Goal: Transaction & Acquisition: Purchase product/service

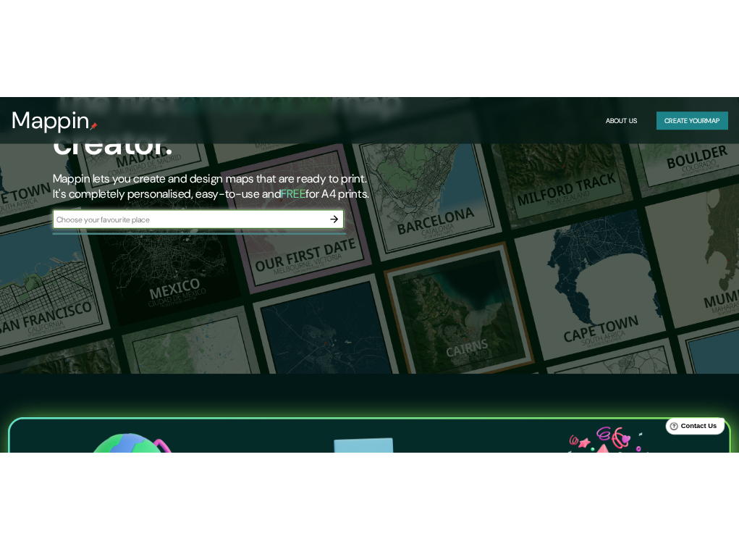
scroll to position [145, 0]
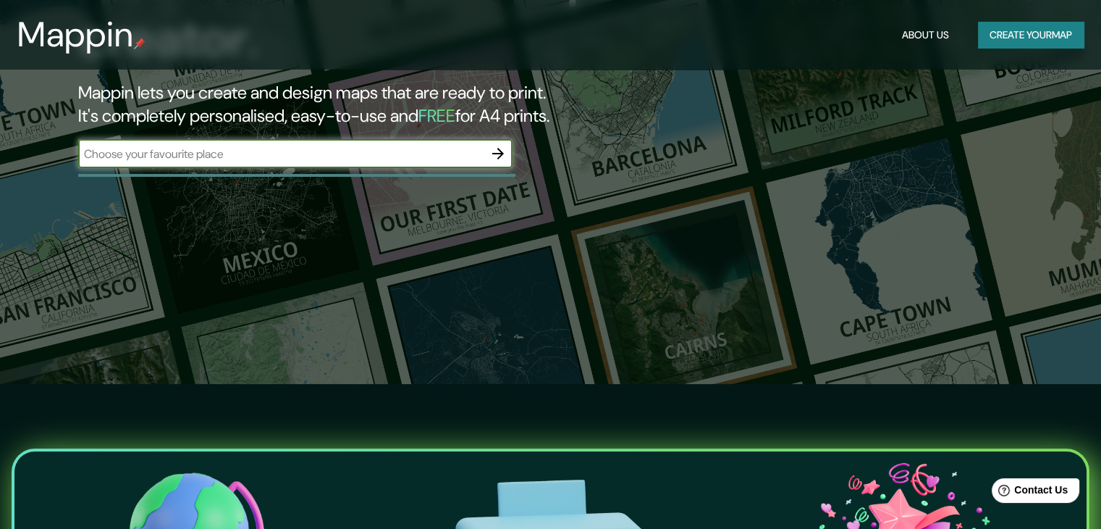
click at [243, 161] on input "text" at bounding box center [280, 154] width 405 height 17
type input "bogota"
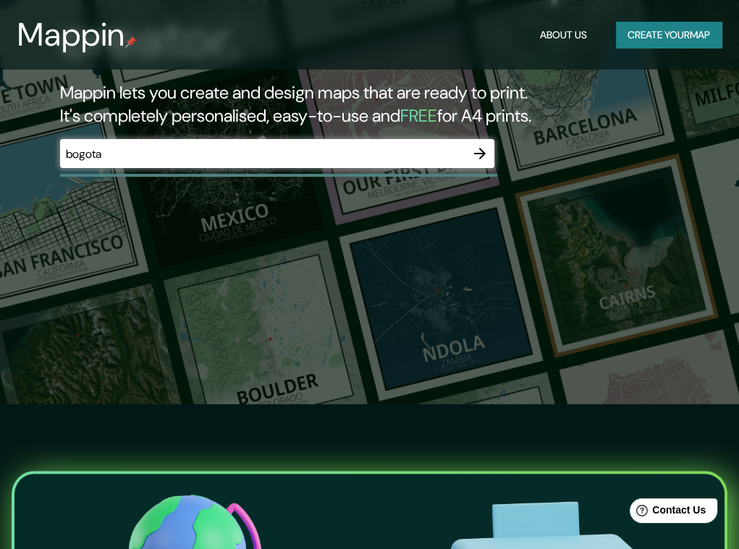
click at [290, 142] on div "bogota ​" at bounding box center [277, 153] width 434 height 29
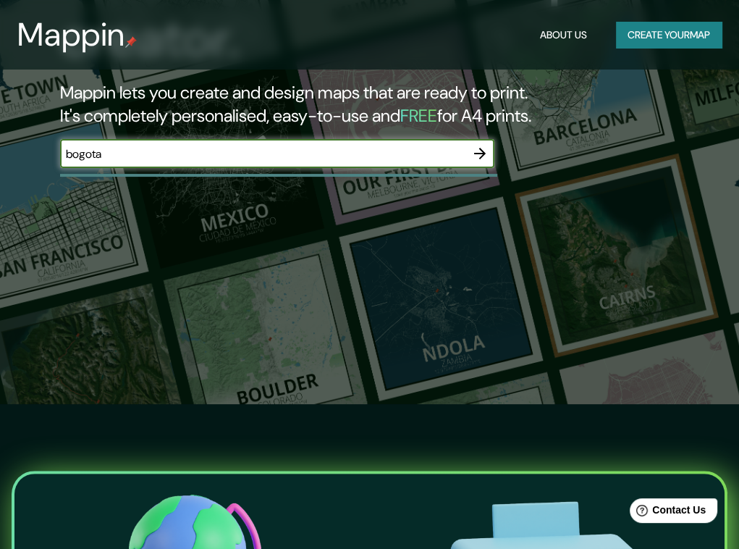
click at [479, 150] on icon "button" at bounding box center [479, 153] width 17 height 17
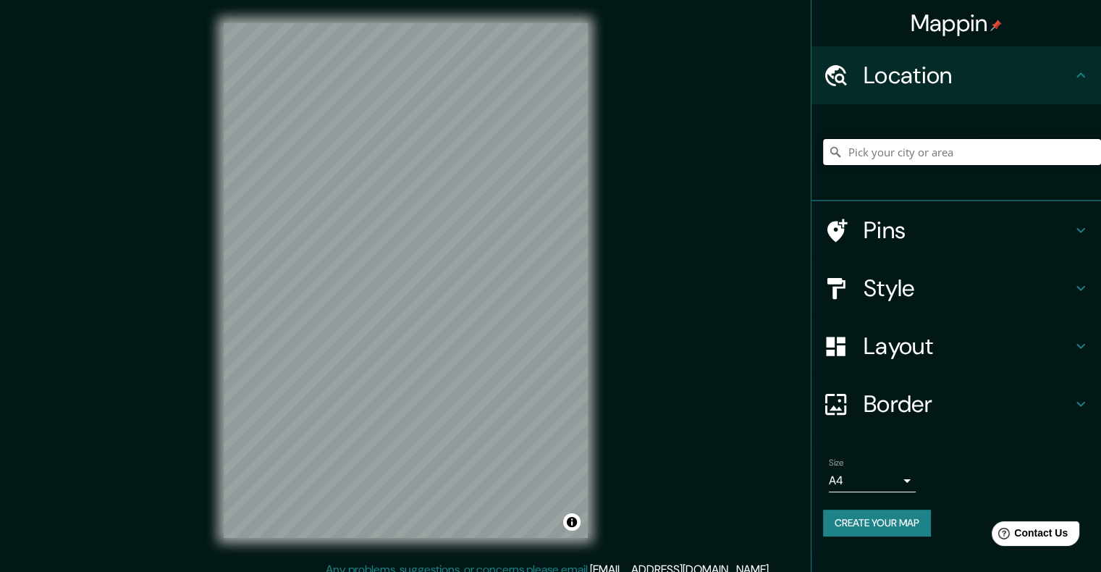
click at [1006, 151] on input "Pick your city or area" at bounding box center [962, 152] width 278 height 26
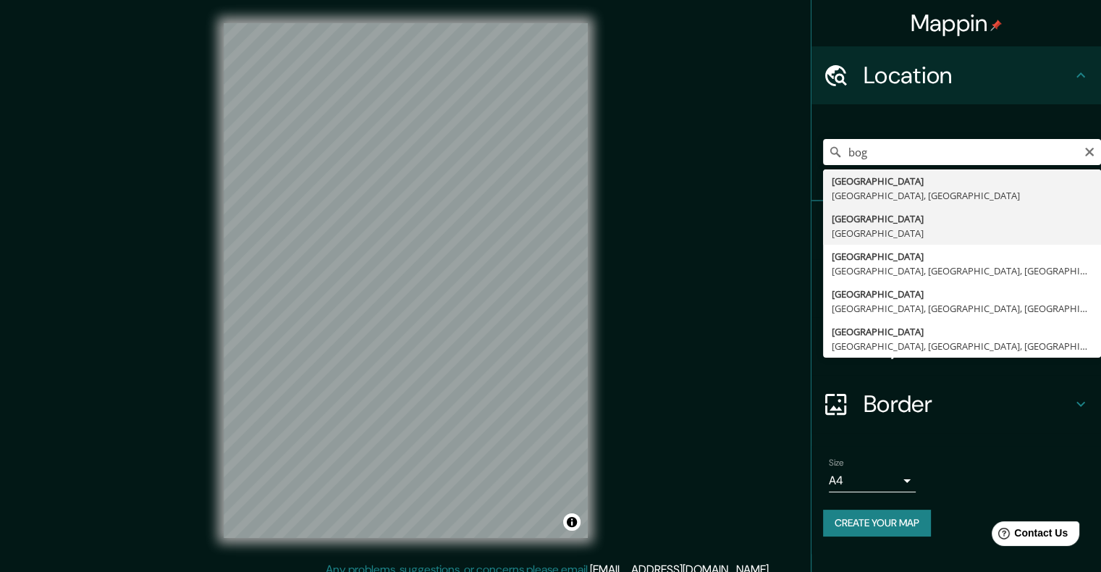
type input "[GEOGRAPHIC_DATA], [GEOGRAPHIC_DATA]"
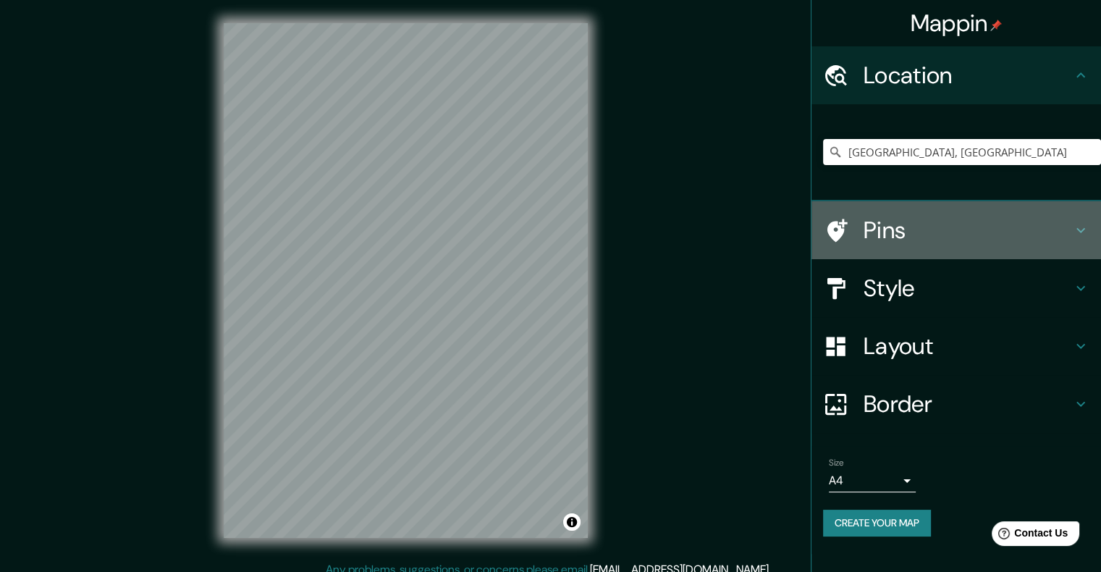
click at [945, 224] on h4 "Pins" at bounding box center [968, 230] width 209 height 29
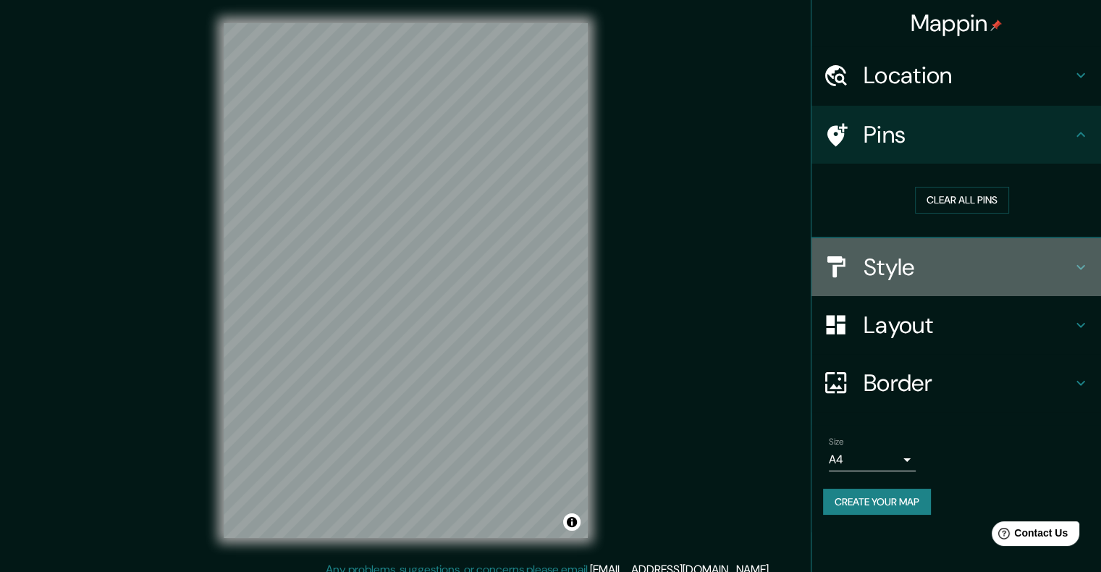
click at [945, 268] on h4 "Style" at bounding box center [968, 267] width 209 height 29
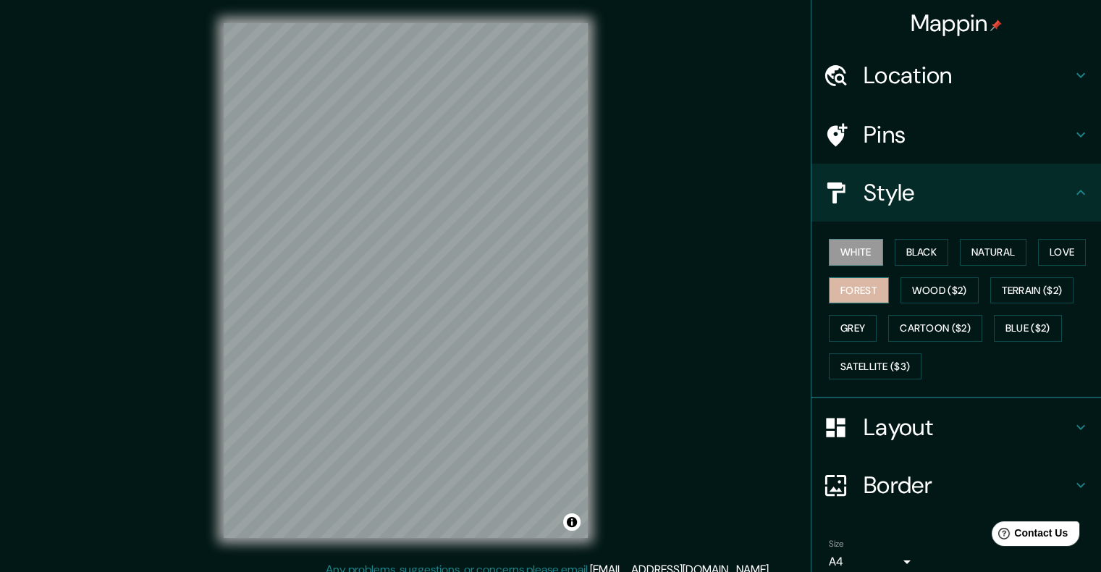
click at [865, 287] on button "Forest" at bounding box center [859, 290] width 60 height 27
click at [921, 289] on button "Wood ($2)" at bounding box center [940, 290] width 78 height 27
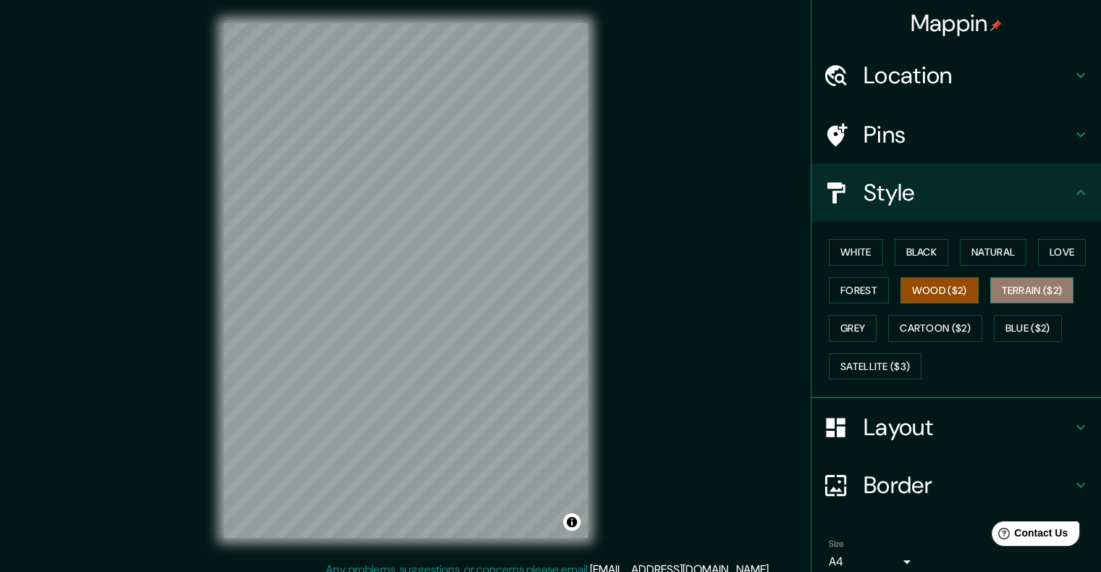
click at [1005, 287] on button "Terrain ($2)" at bounding box center [1032, 290] width 84 height 27
click at [838, 324] on button "Grey" at bounding box center [853, 328] width 48 height 27
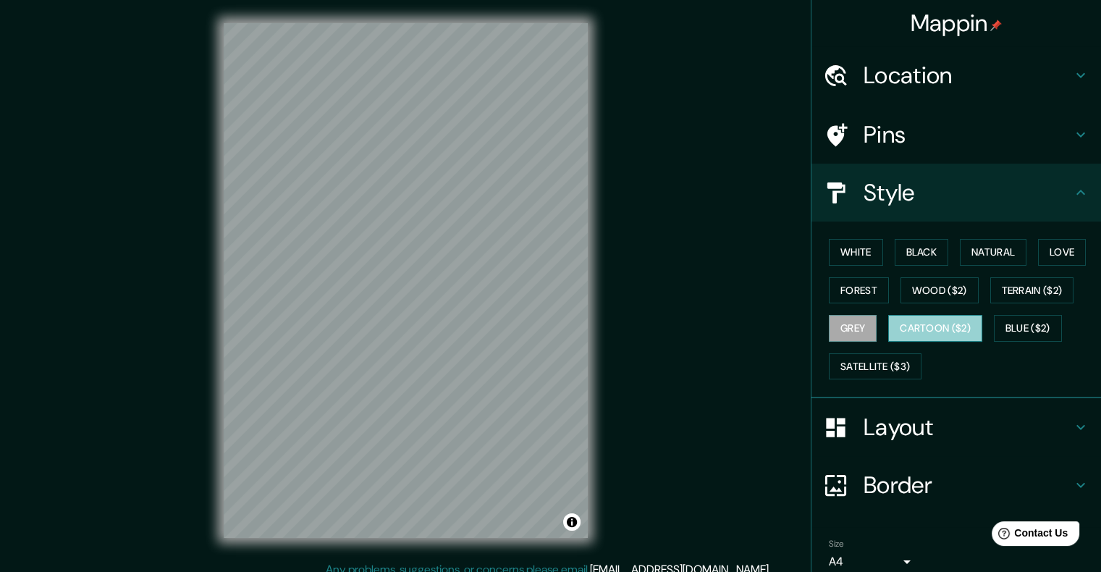
click at [906, 329] on button "Cartoon ($2)" at bounding box center [935, 328] width 94 height 27
click at [860, 259] on button "White" at bounding box center [856, 252] width 54 height 27
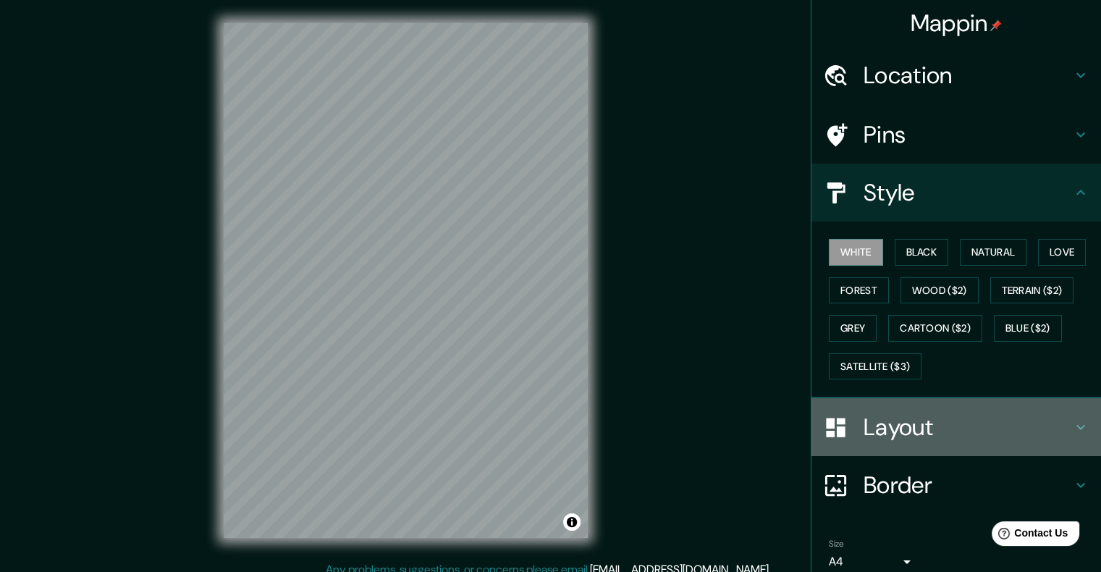
click at [902, 439] on h4 "Layout" at bounding box center [968, 427] width 209 height 29
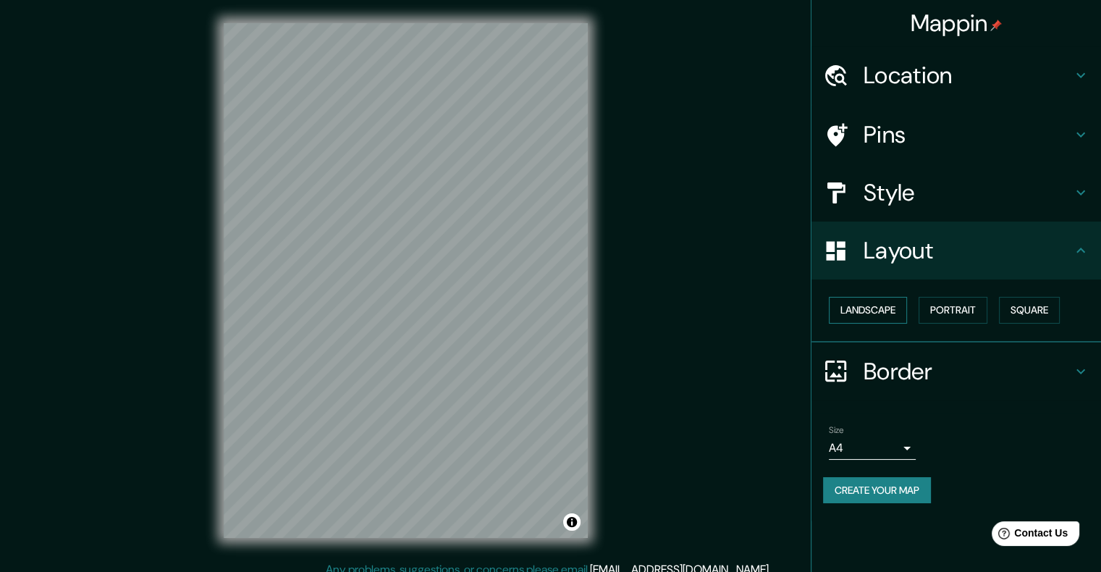
click at [864, 313] on button "Landscape" at bounding box center [868, 310] width 78 height 27
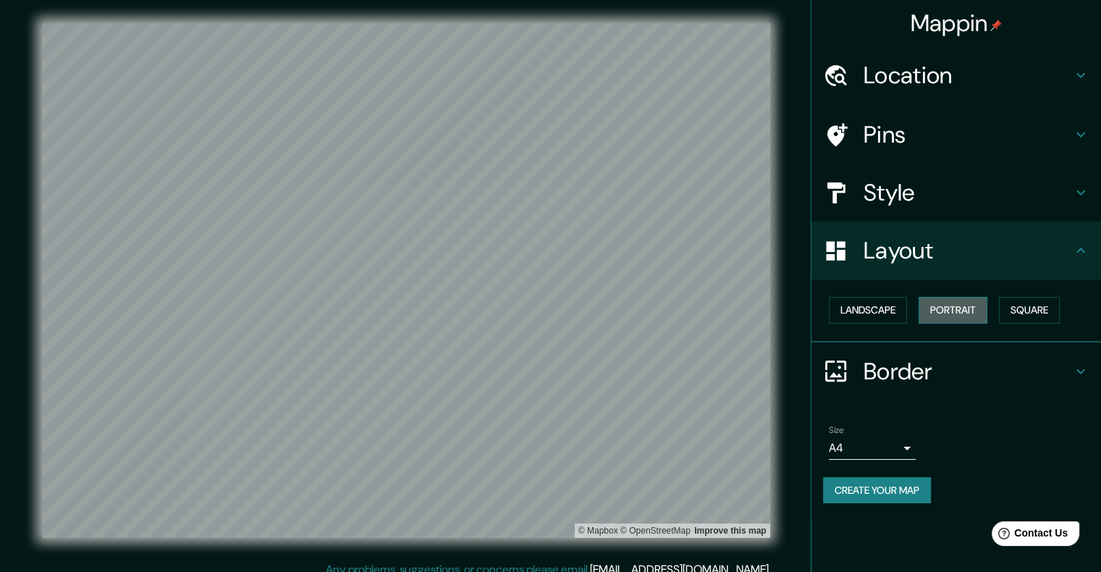
click at [959, 313] on button "Portrait" at bounding box center [953, 310] width 69 height 27
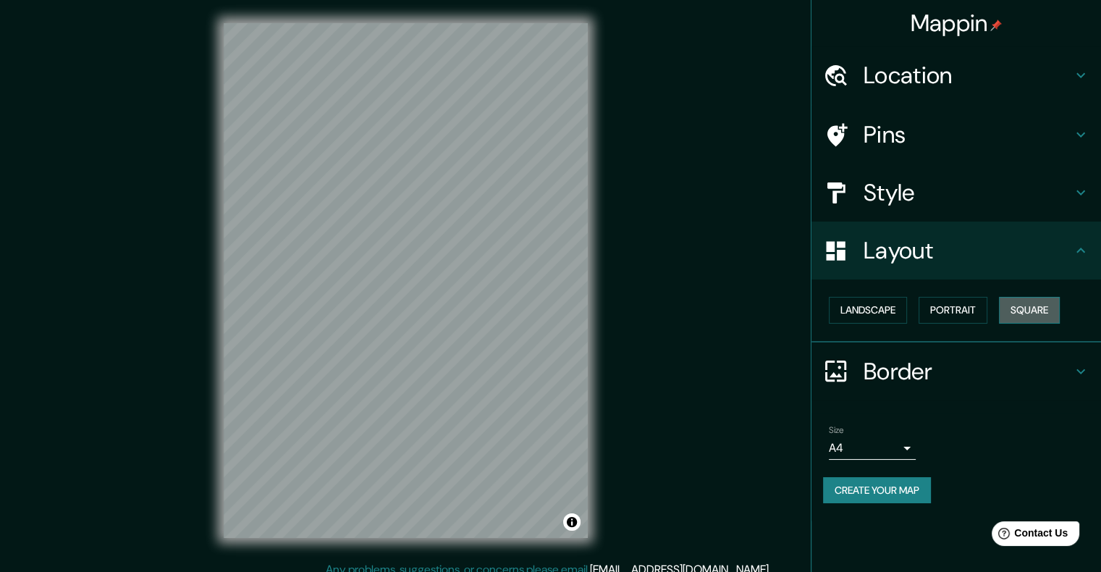
click at [1024, 311] on button "Square" at bounding box center [1029, 310] width 61 height 27
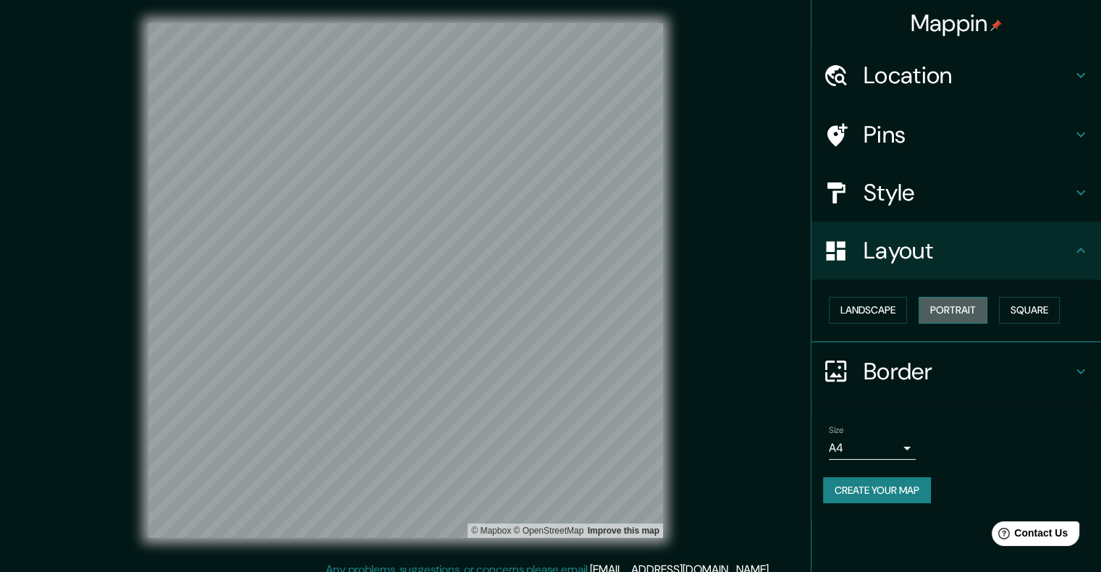
click at [959, 312] on button "Portrait" at bounding box center [953, 310] width 69 height 27
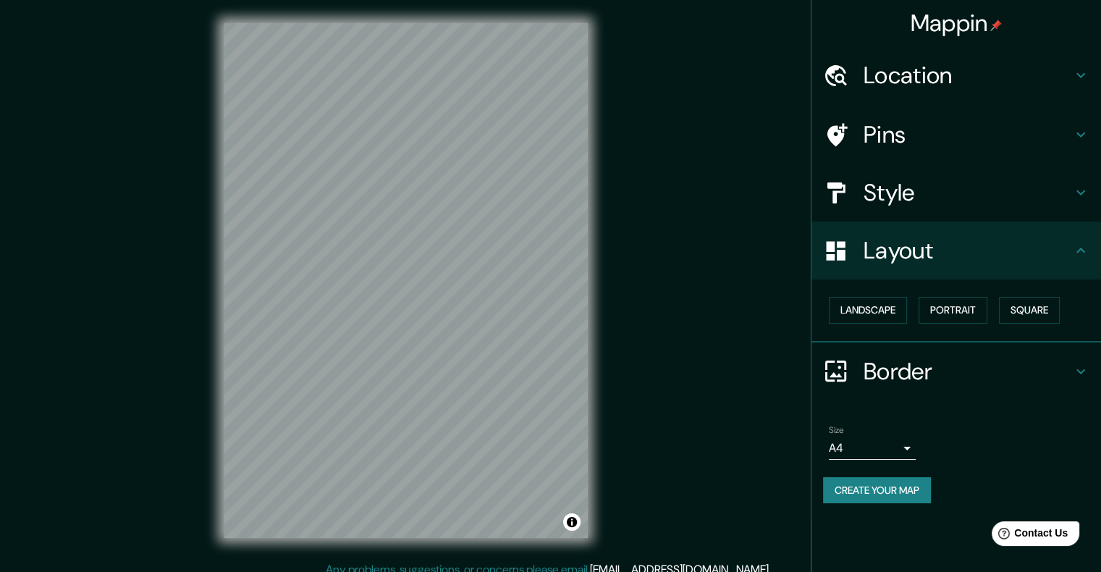
click at [889, 371] on h4 "Border" at bounding box center [968, 371] width 209 height 29
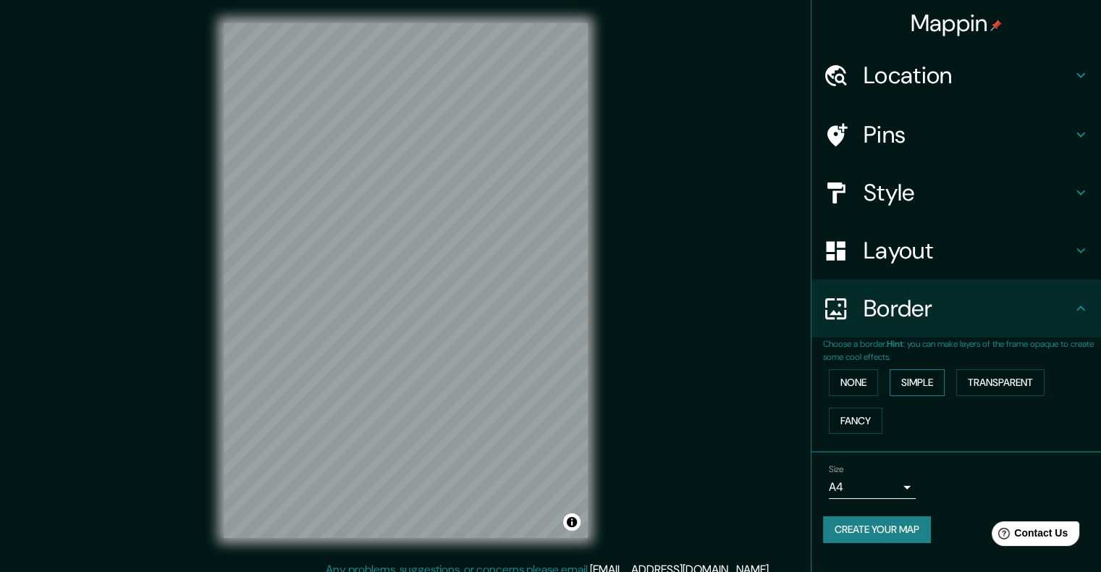
click at [912, 387] on button "Simple" at bounding box center [917, 382] width 55 height 27
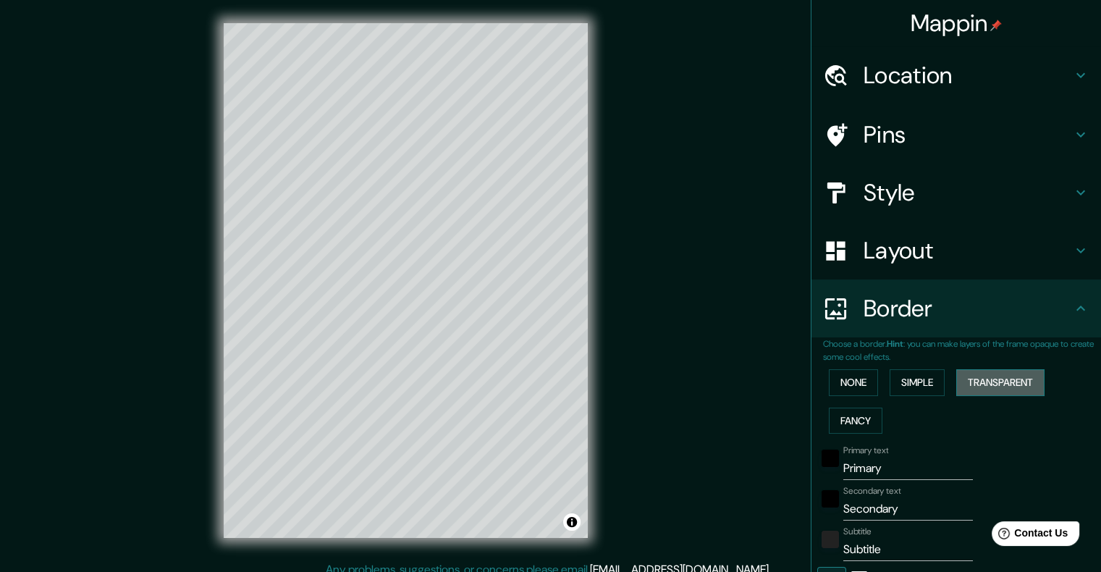
click at [982, 385] on button "Transparent" at bounding box center [1000, 382] width 88 height 27
click at [858, 418] on button "Fancy" at bounding box center [856, 421] width 54 height 27
click at [841, 378] on button "None" at bounding box center [853, 382] width 49 height 27
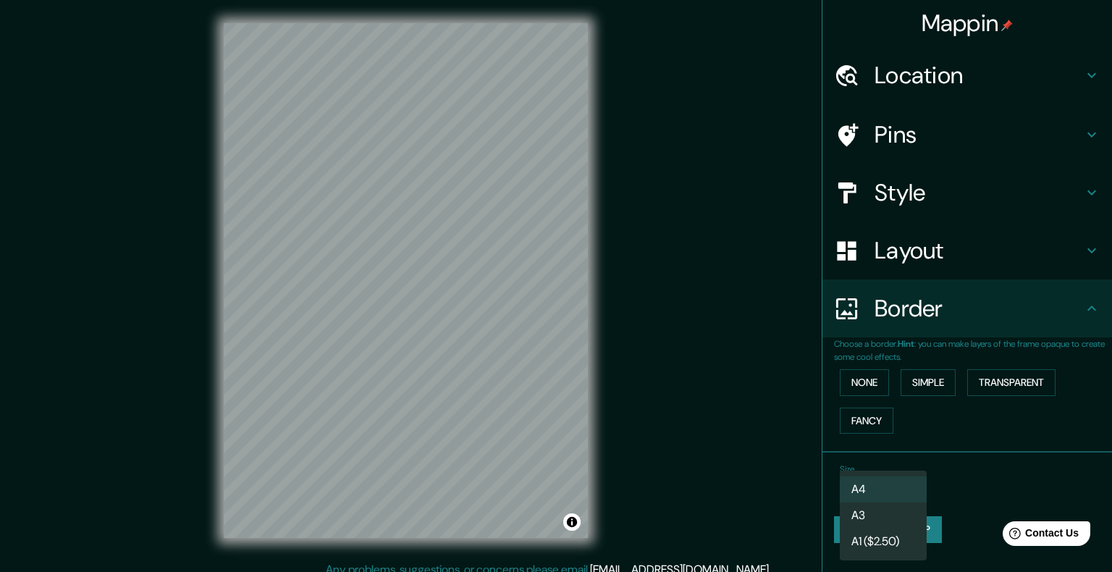
click at [906, 484] on body "Mappin Location [GEOGRAPHIC_DATA], [GEOGRAPHIC_DATA] Pins Style Layout Border C…" at bounding box center [556, 286] width 1112 height 572
click at [872, 520] on li "A3" at bounding box center [883, 515] width 87 height 26
type input "a4"
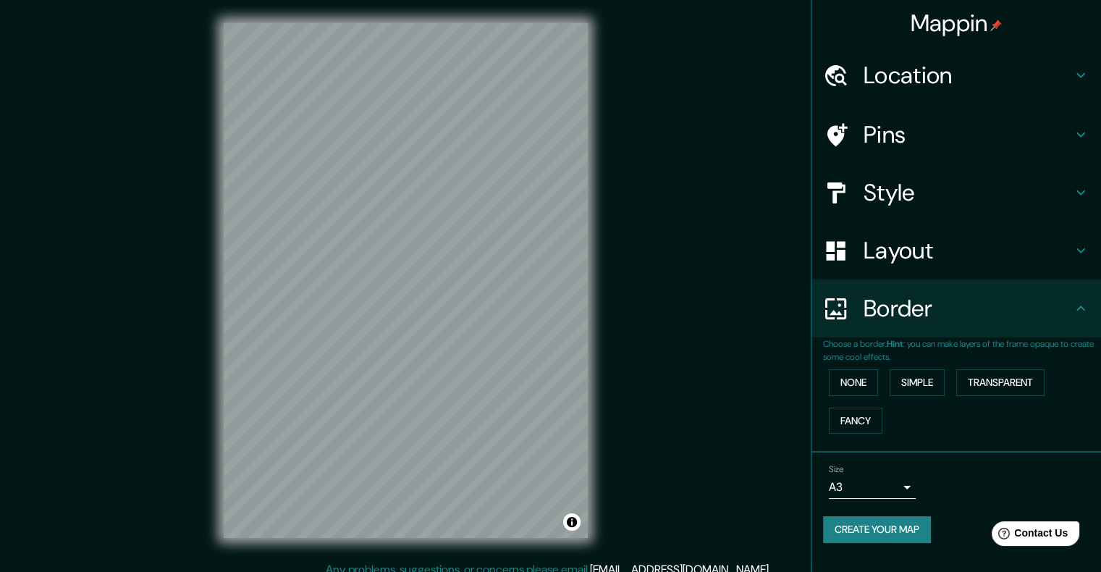
scroll to position [12, 0]
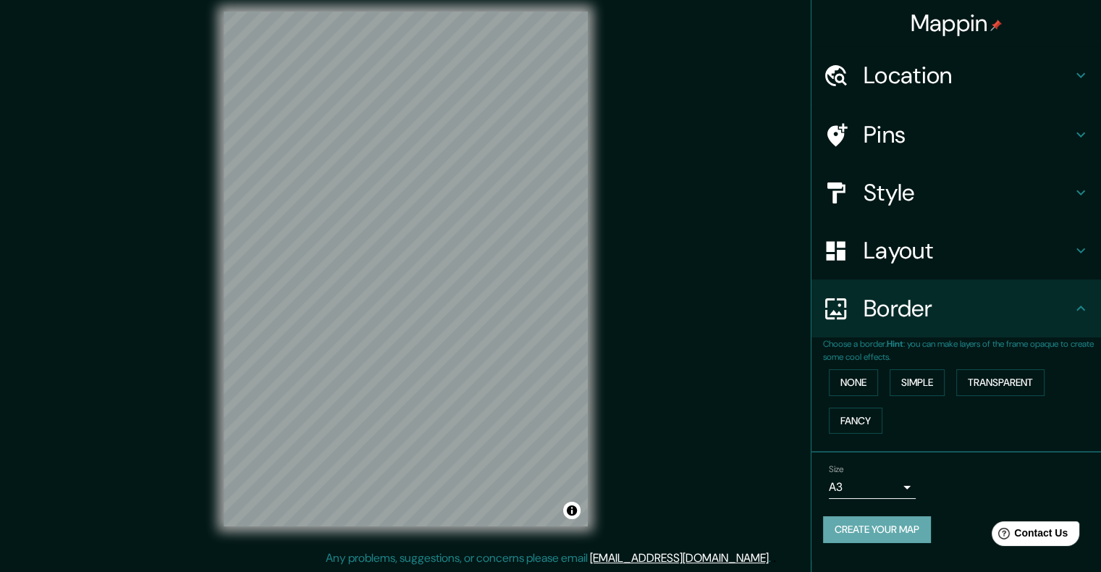
click at [872, 526] on button "Create your map" at bounding box center [877, 529] width 108 height 27
click at [741, 159] on div "© Mapbox © OpenStreetMap Improve this map" at bounding box center [405, 269] width 991 height 515
click at [883, 528] on div "Create your map" at bounding box center [956, 529] width 266 height 27
click at [854, 528] on button "Create your map" at bounding box center [877, 529] width 108 height 27
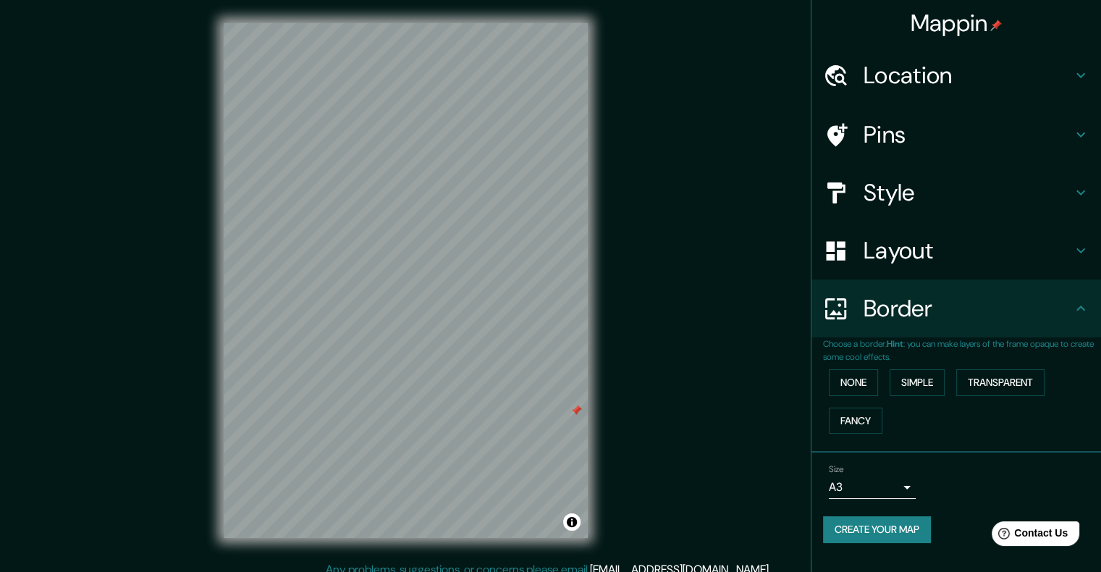
click at [925, 127] on h4 "Pins" at bounding box center [968, 134] width 209 height 29
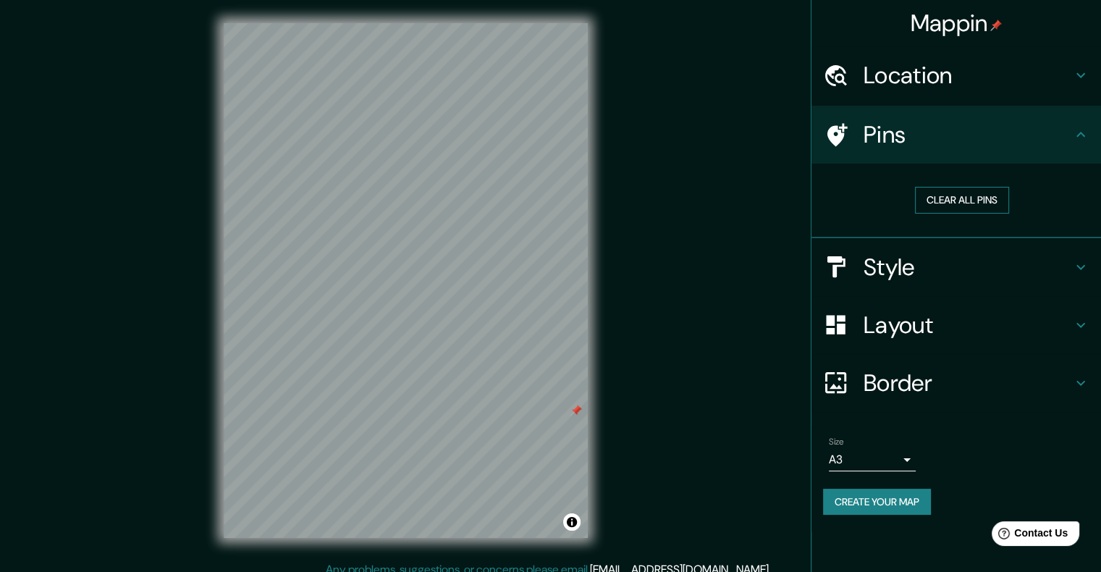
click at [940, 196] on button "Clear all pins" at bounding box center [962, 200] width 94 height 27
